Goal: Task Accomplishment & Management: Use online tool/utility

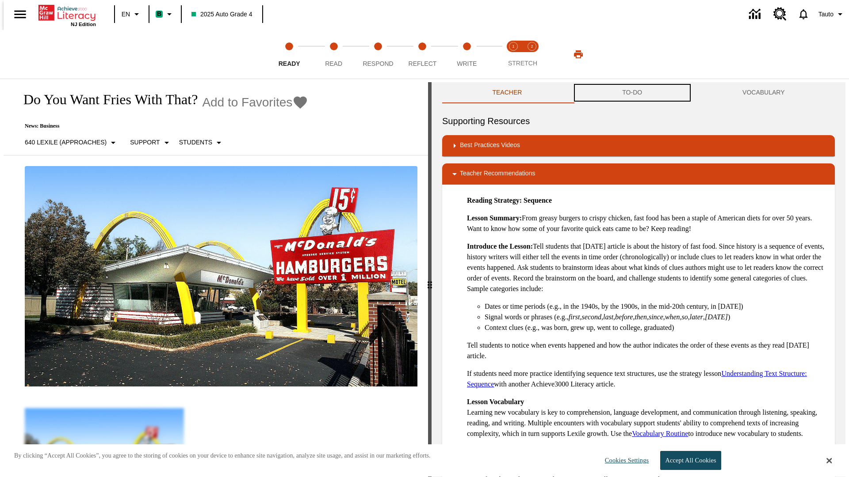
click at [632, 93] on button "TO-DO" at bounding box center [632, 92] width 120 height 21
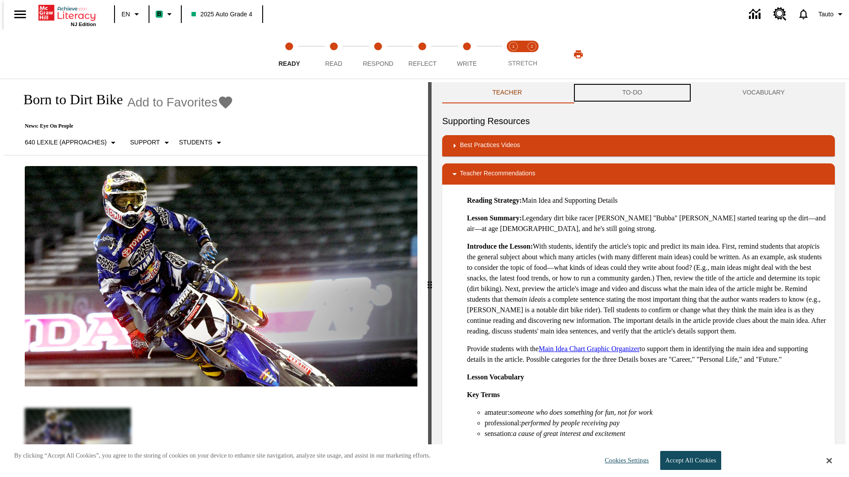
click at [632, 93] on button "TO-DO" at bounding box center [632, 92] width 120 height 21
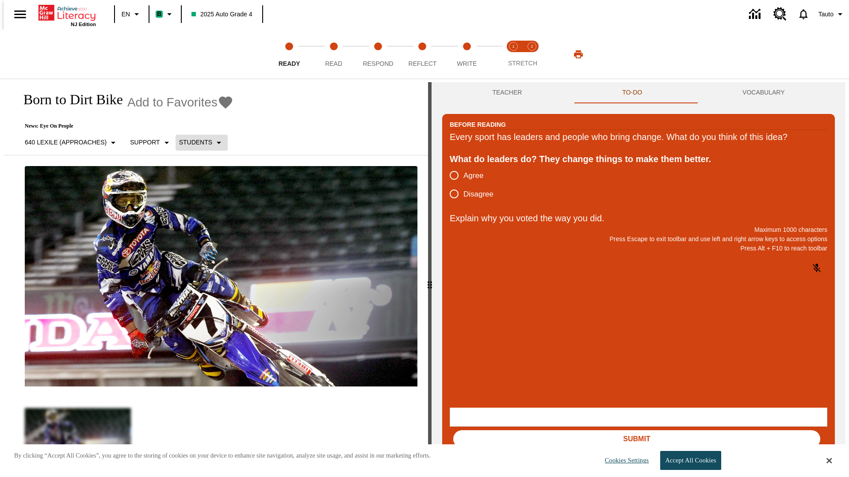
click at [196, 142] on p "Students" at bounding box center [195, 142] width 33 height 9
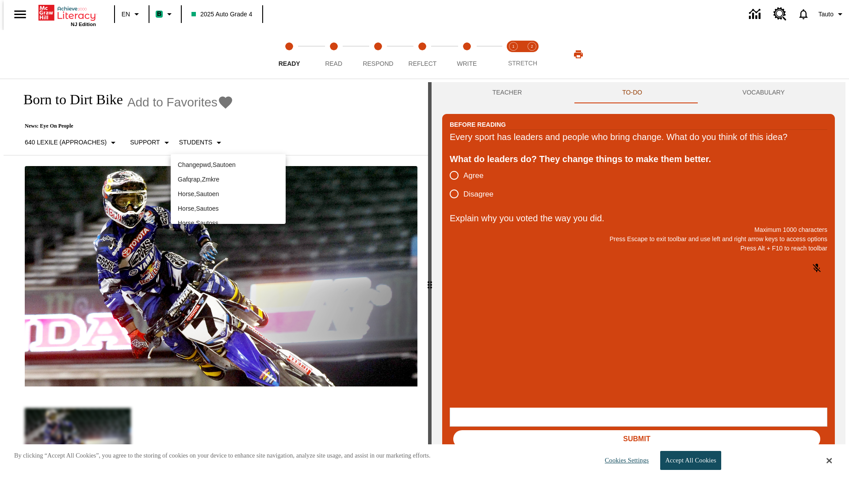
click at [228, 190] on p "Horse , Sautoen" at bounding box center [228, 194] width 101 height 9
